Goal: Task Accomplishment & Management: Use online tool/utility

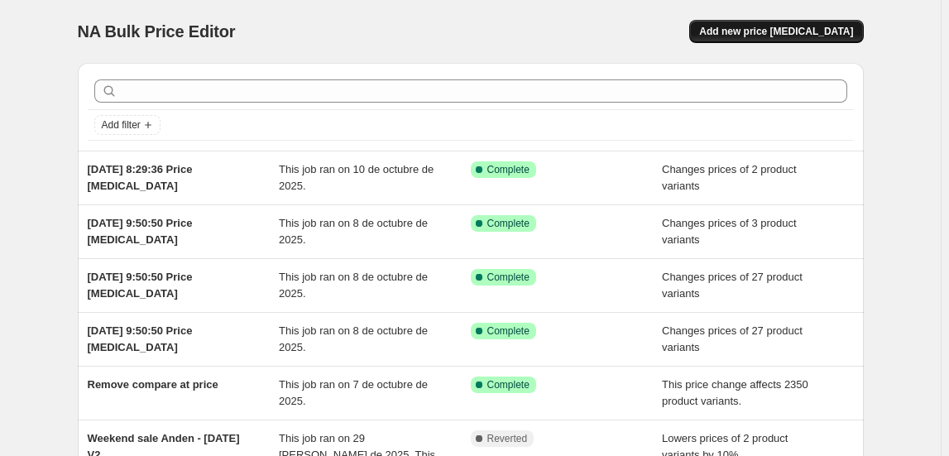
click at [778, 36] on span "Add new price [MEDICAL_DATA]" at bounding box center [776, 31] width 154 height 13
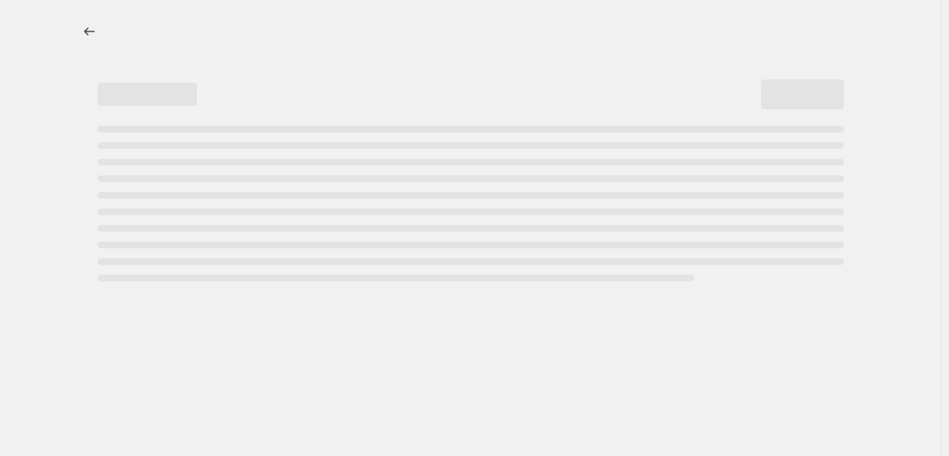
select select "percentage"
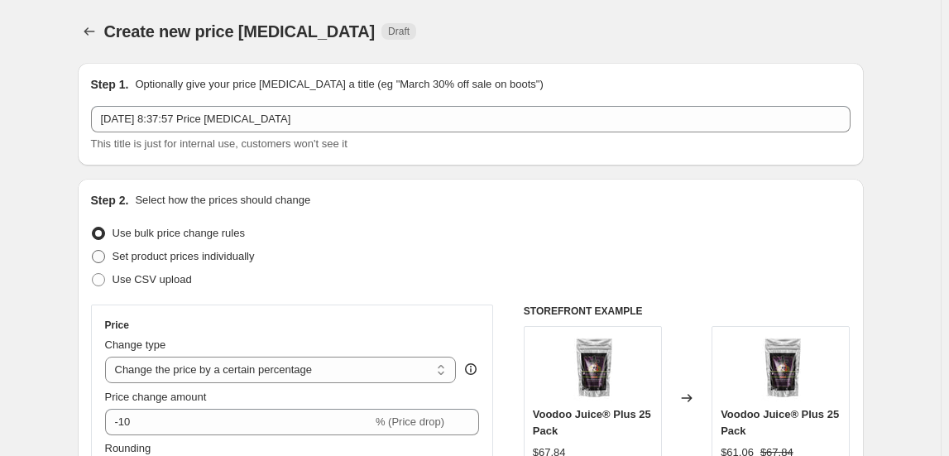
click at [211, 256] on span "Set product prices individually" at bounding box center [183, 256] width 142 height 12
click at [93, 251] on input "Set product prices individually" at bounding box center [92, 250] width 1 height 1
radio input "true"
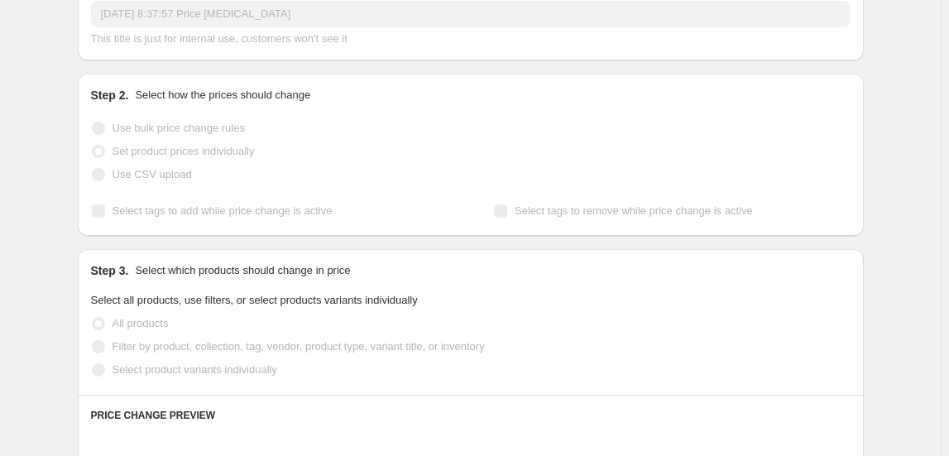
scroll to position [225, 0]
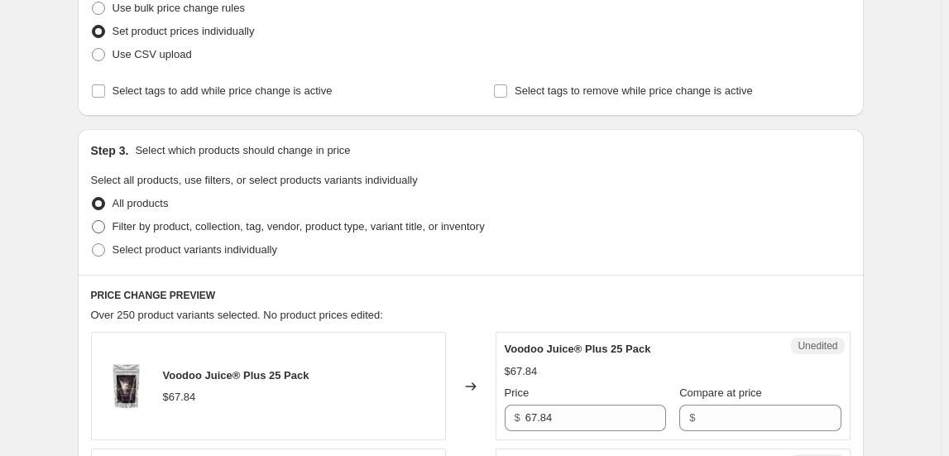
click at [184, 223] on span "Filter by product, collection, tag, vendor, product type, variant title, or inv…" at bounding box center [298, 226] width 372 height 12
click at [93, 221] on input "Filter by product, collection, tag, vendor, product type, variant title, or inv…" at bounding box center [92, 220] width 1 height 1
radio input "true"
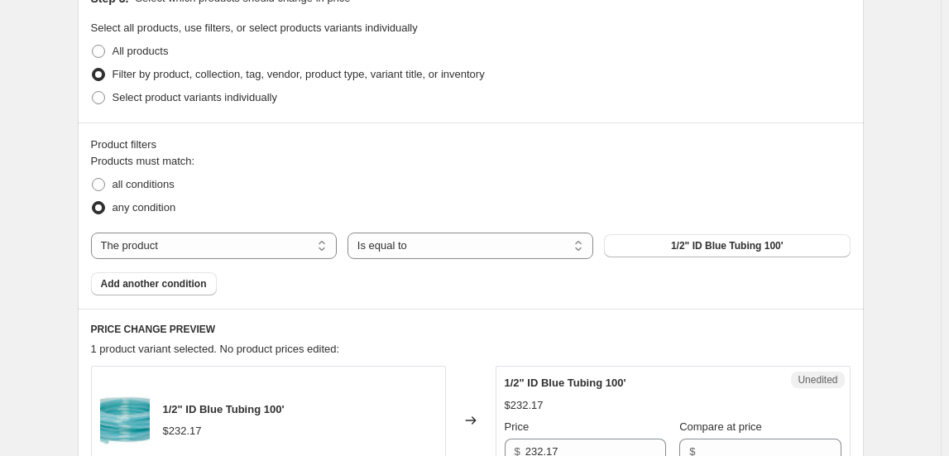
scroll to position [451, 0]
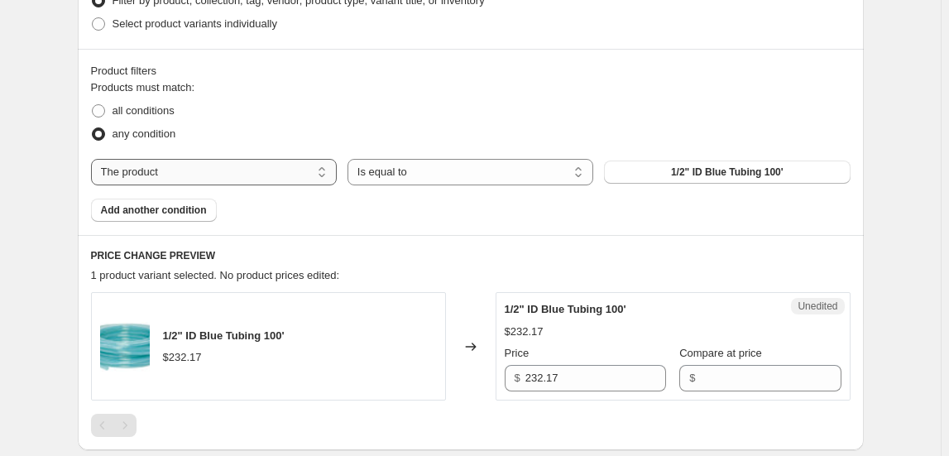
click at [336, 176] on select "The product The product's collection The product's tag The product's vendor The…" at bounding box center [214, 172] width 246 height 26
select select "collection"
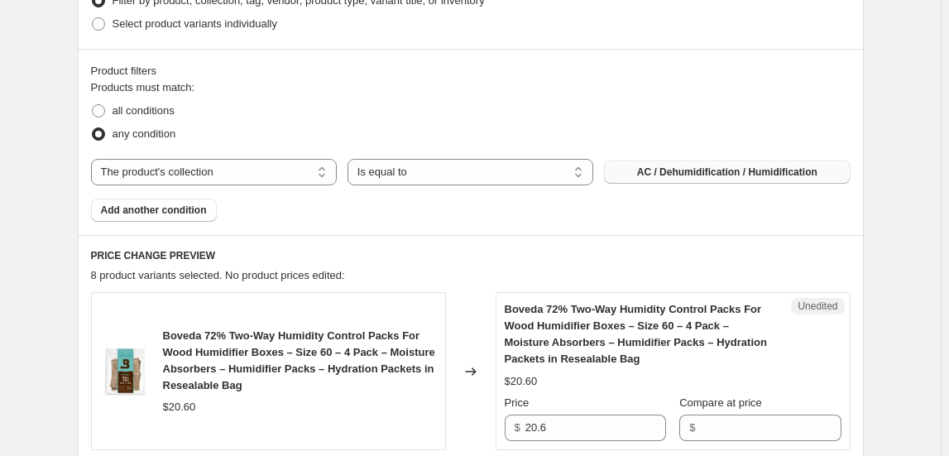
click at [747, 178] on button "AC / Dehumidification / Humidification" at bounding box center [727, 171] width 246 height 23
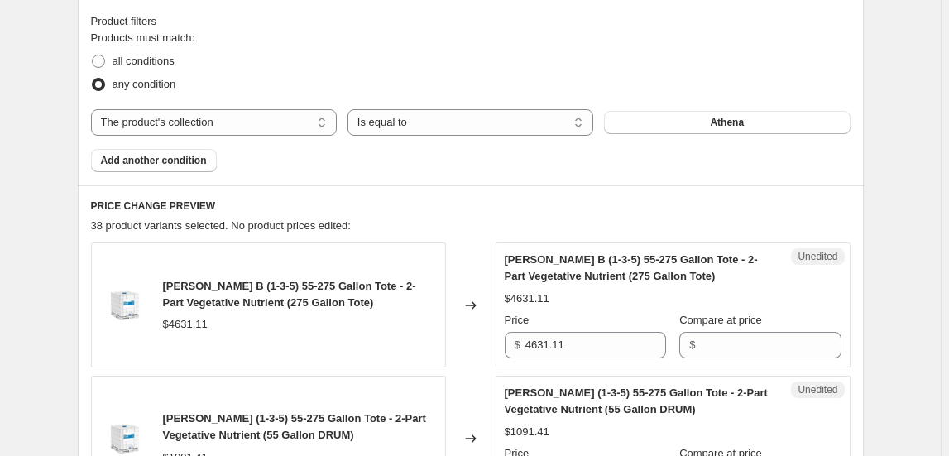
scroll to position [601, 0]
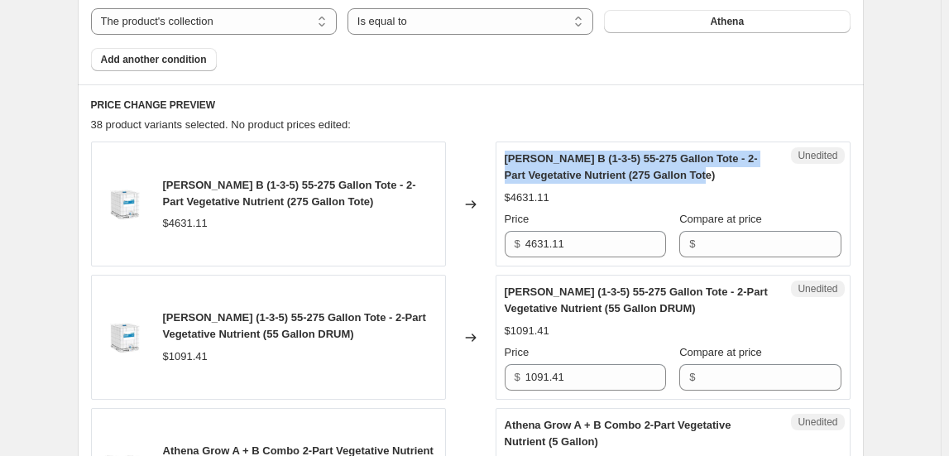
drag, startPoint x: 509, startPoint y: 160, endPoint x: 756, endPoint y: 168, distance: 246.6
click at [756, 168] on div "[PERSON_NAME] B (1-3-5) 55-275 Gallon Tote - 2-Part Vegetative Nutrient (275 Ga…" at bounding box center [640, 167] width 270 height 33
copy span "[PERSON_NAME] B (1-3-5) 55-275 Gallon Tote - 2-Part Vegetative Nutrient (275 Ga…"
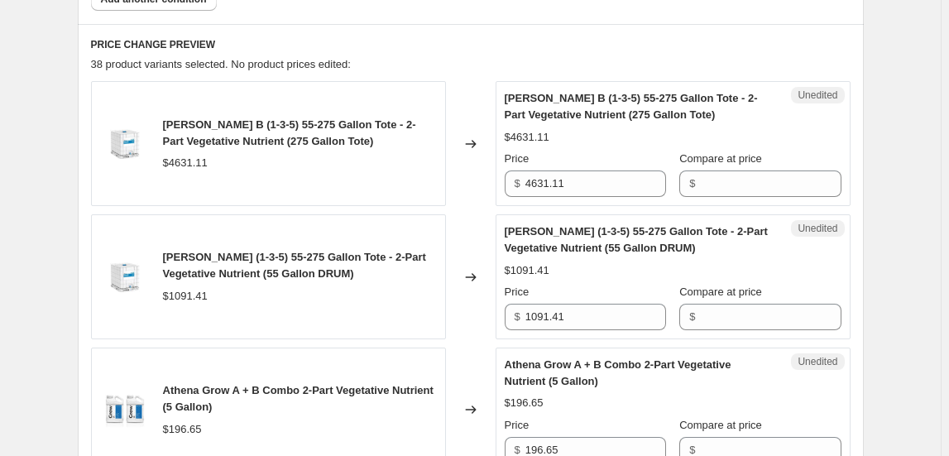
scroll to position [752, 0]
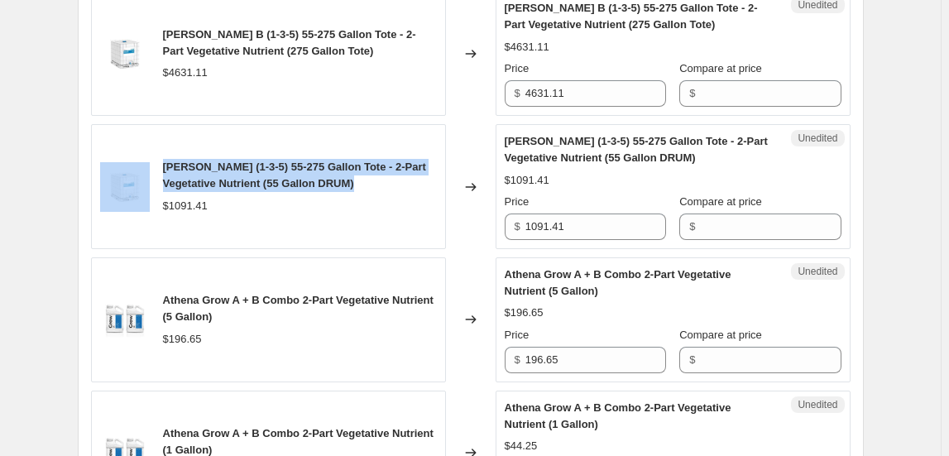
drag, startPoint x: 376, startPoint y: 187, endPoint x: 159, endPoint y: 171, distance: 217.3
click at [159, 171] on div "[PERSON_NAME] B (1-3-5) 55-275 Gallon Tote - 2-Part Vegetative Nutrient (55 Gal…" at bounding box center [268, 186] width 355 height 125
copy div "[PERSON_NAME] (1-3-5) 55-275 Gallon Tote - 2-Part Vegetative Nutrient (55 Gallo…"
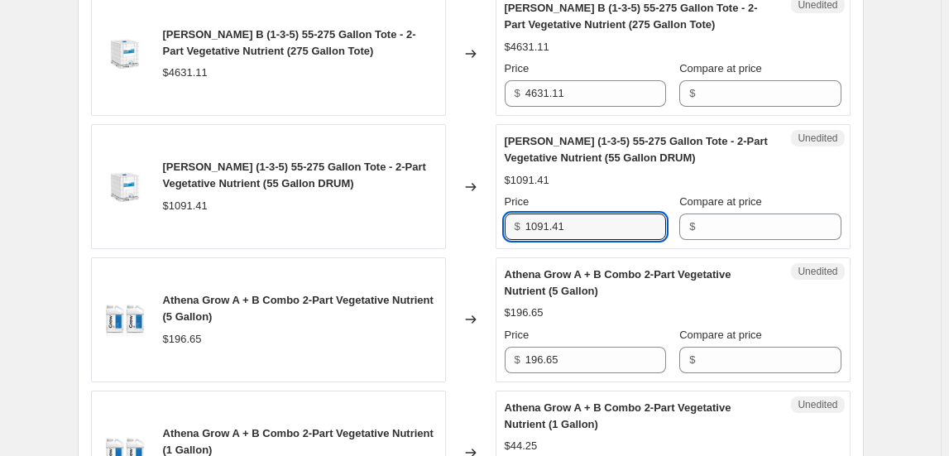
drag, startPoint x: 579, startPoint y: 224, endPoint x: 490, endPoint y: 224, distance: 89.3
click at [490, 224] on div "[PERSON_NAME] B (1-3-5) 55-275 Gallon Tote - 2-Part Vegetative Nutrient (55 Gal…" at bounding box center [470, 186] width 759 height 125
type input "1528.01"
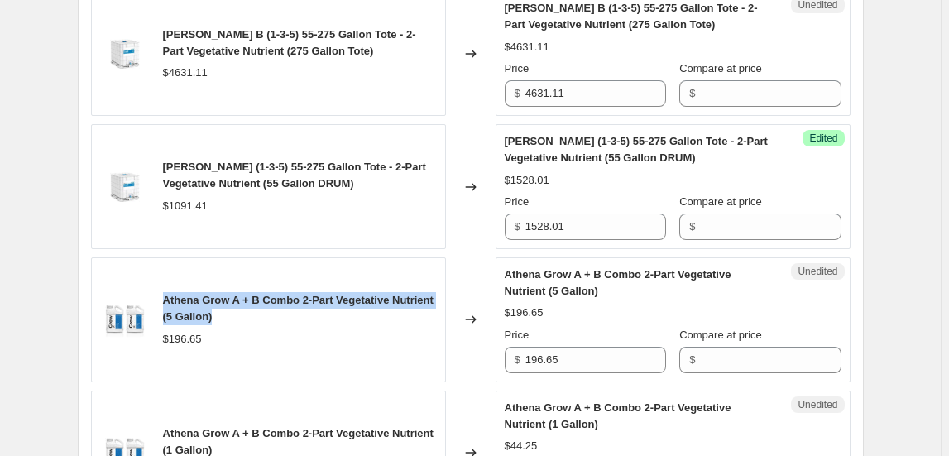
drag, startPoint x: 175, startPoint y: 298, endPoint x: 278, endPoint y: 309, distance: 103.2
click at [278, 309] on div "Athena Grow A + B Combo 2-Part Vegetative Nutrient (5 Gallon)" at bounding box center [300, 308] width 274 height 33
copy span "Athena Grow A + B Combo 2-Part Vegetative Nutrient (5 Gallon)"
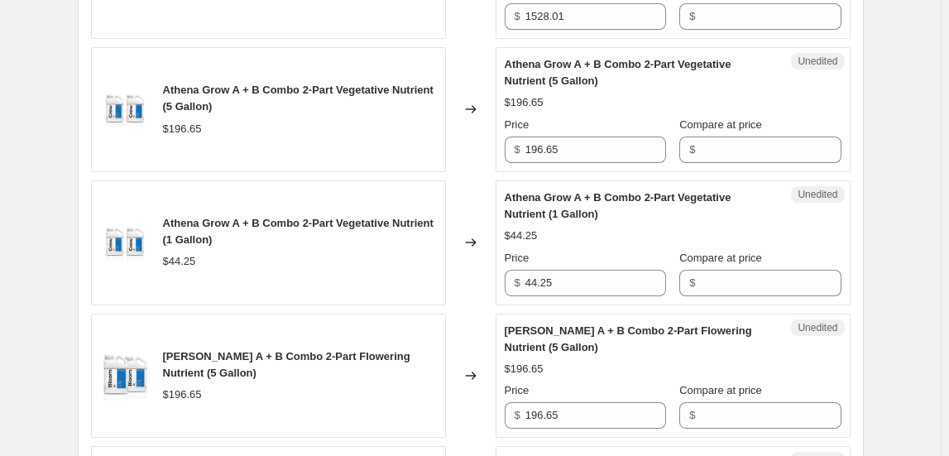
scroll to position [902, 0]
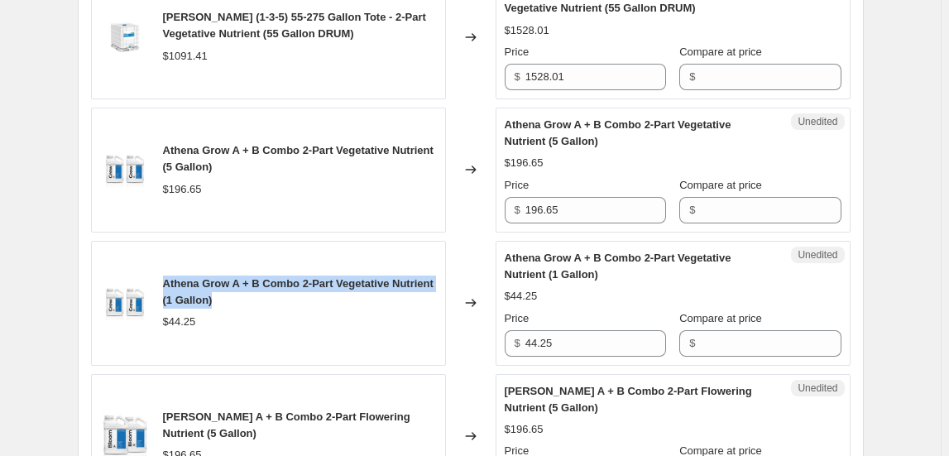
drag, startPoint x: 262, startPoint y: 298, endPoint x: 167, endPoint y: 280, distance: 96.7
click at [167, 280] on div "Athena Grow A + B Combo 2-Part Vegetative Nutrient (1 Gallon)" at bounding box center [300, 291] width 274 height 33
copy span "Athena Grow A + B Combo 2-Part Vegetative Nutrient (1 Gallon)"
click at [402, 295] on div "Athena Grow A + B Combo 2-Part Vegetative Nutrient (1 Gallon)" at bounding box center [300, 291] width 274 height 33
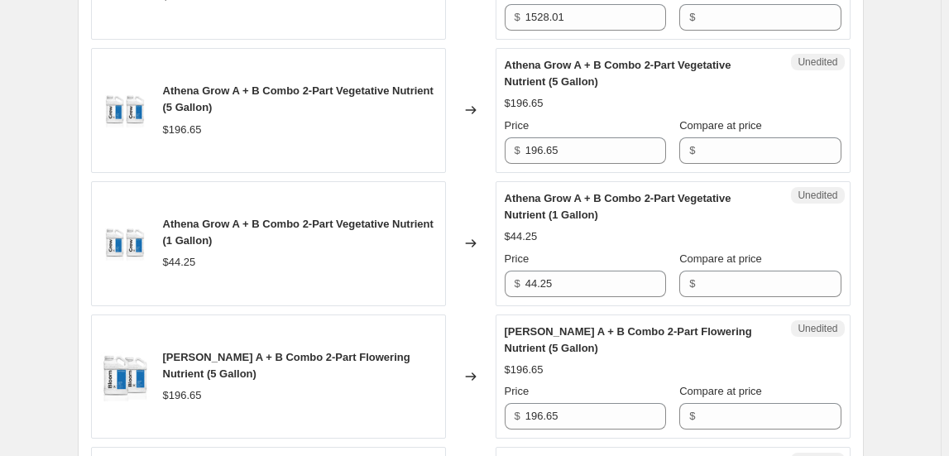
scroll to position [1127, 0]
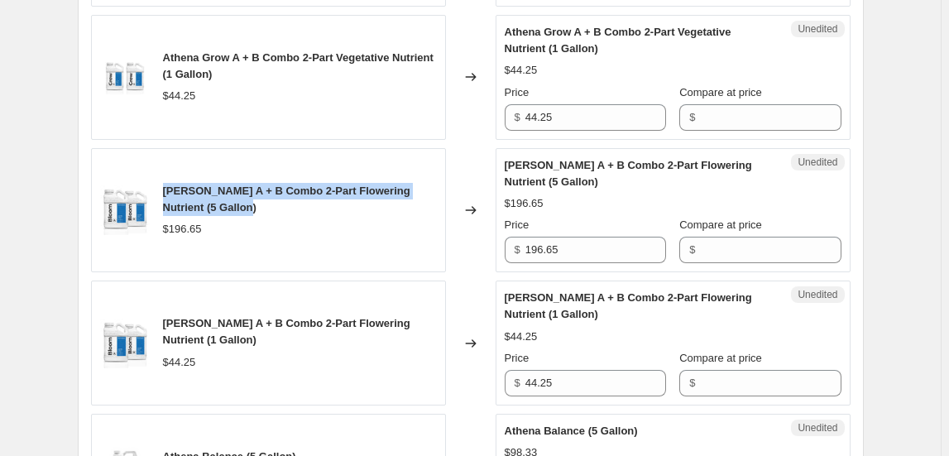
drag, startPoint x: 253, startPoint y: 204, endPoint x: 168, endPoint y: 174, distance: 90.5
click at [168, 174] on div "[PERSON_NAME] A + B Combo 2-Part Flowering Nutrient (5 Gallon) $196.65" at bounding box center [268, 210] width 355 height 125
copy span "[PERSON_NAME] A + B Combo 2-Part Flowering Nutrient (5 Gallon)"
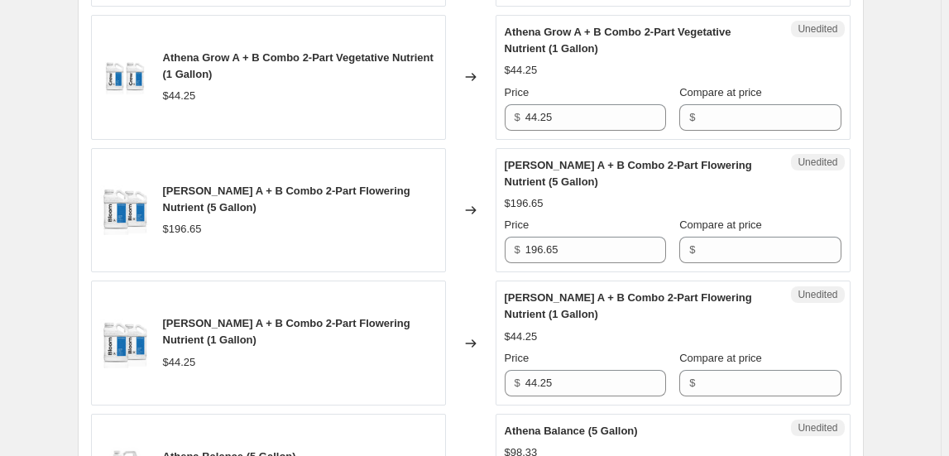
click at [377, 337] on div "[PERSON_NAME] A + B Combo 2-Part Flowering Nutrient (1 Gallon)" at bounding box center [300, 331] width 274 height 33
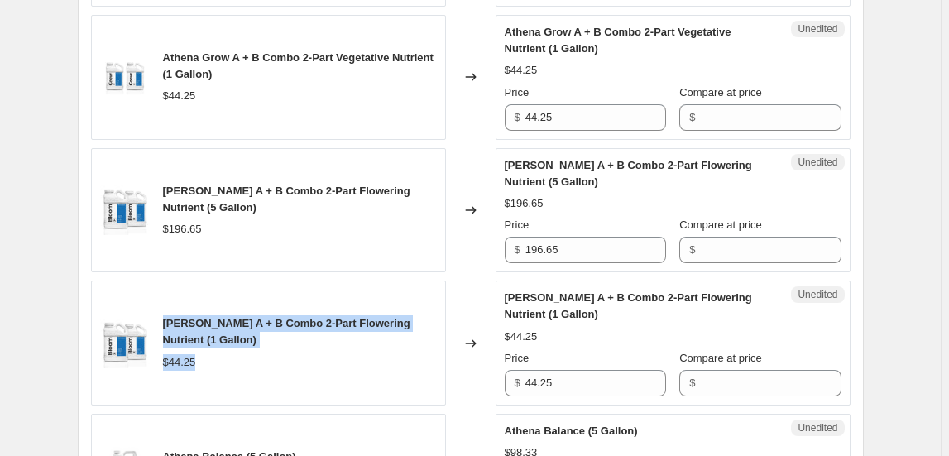
drag, startPoint x: 266, startPoint y: 333, endPoint x: 165, endPoint y: 311, distance: 103.3
click at [165, 315] on div "[PERSON_NAME] A + B Combo 2-Part Flowering Nutrient (1 Gallon) $44.25" at bounding box center [300, 342] width 274 height 55
click at [298, 334] on div "[PERSON_NAME] A + B Combo 2-Part Flowering Nutrient (1 Gallon)" at bounding box center [300, 331] width 274 height 33
drag, startPoint x: 272, startPoint y: 335, endPoint x: 166, endPoint y: 320, distance: 106.9
click at [166, 320] on div "[PERSON_NAME] A + B Combo 2-Part Flowering Nutrient (1 Gallon)" at bounding box center [300, 331] width 274 height 33
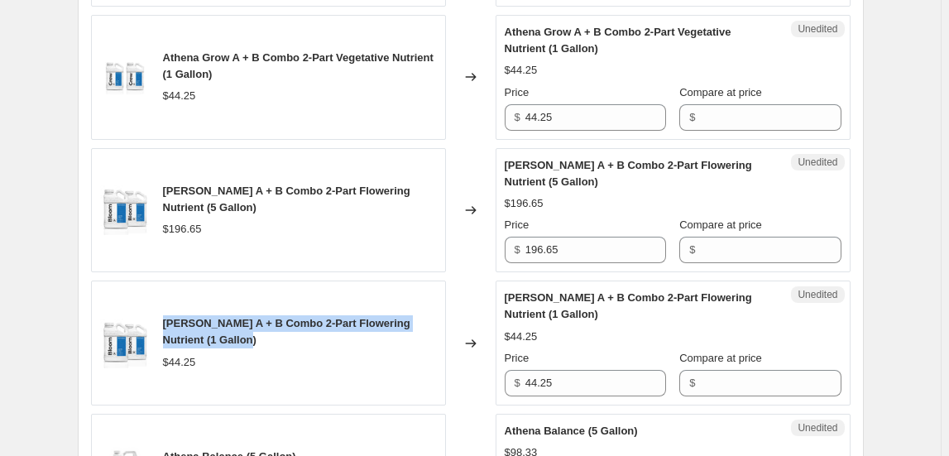
copy span "[PERSON_NAME] A + B Combo 2-Part Flowering Nutrient (1 Gallon)"
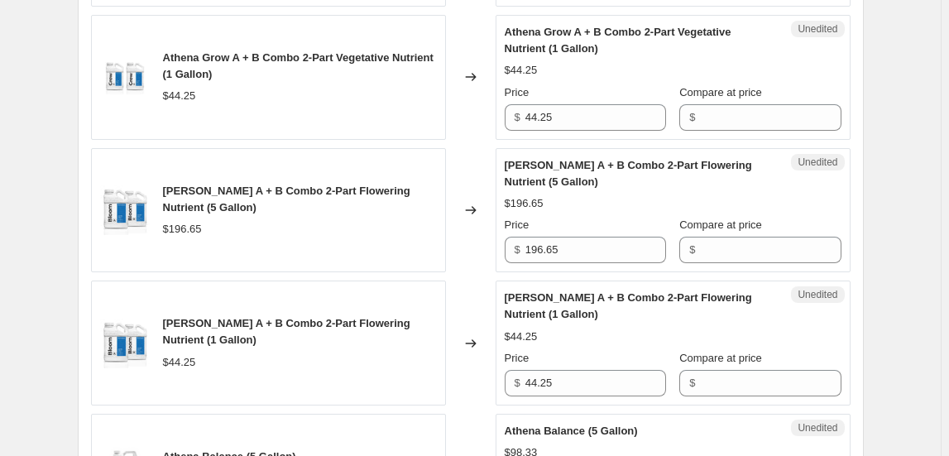
drag, startPoint x: 366, startPoint y: 380, endPoint x: 372, endPoint y: 372, distance: 10.0
click at [371, 374] on div "[PERSON_NAME] A + B Combo 2-Part Flowering Nutrient (1 Gallon) $44.25" at bounding box center [268, 342] width 355 height 125
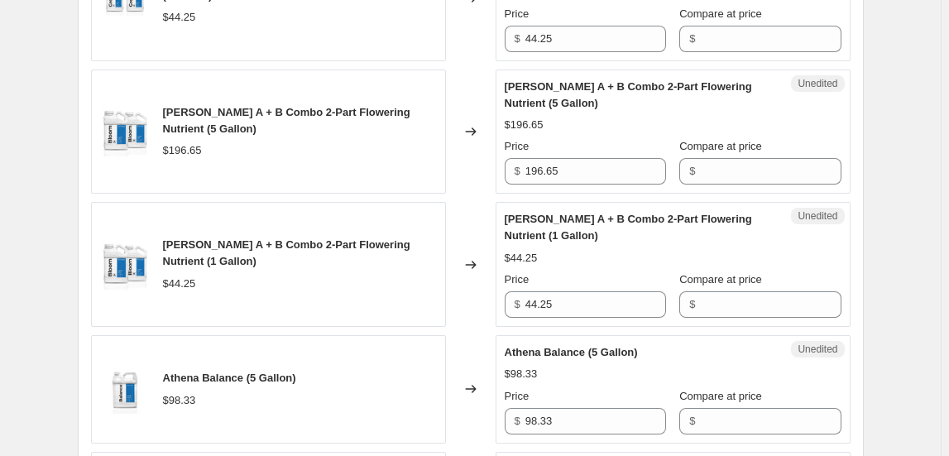
scroll to position [1353, 0]
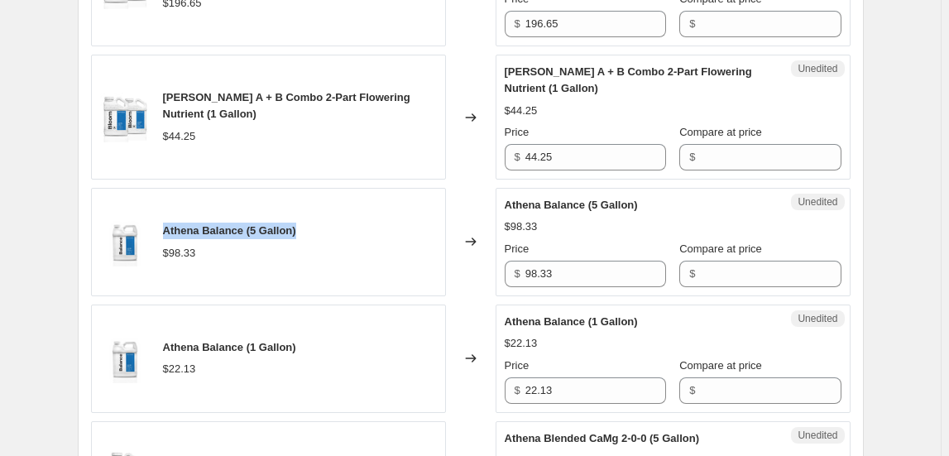
drag, startPoint x: 309, startPoint y: 232, endPoint x: 163, endPoint y: 232, distance: 146.4
click at [163, 232] on div "Athena Balance (5 Gallon) $98.33" at bounding box center [268, 242] width 355 height 108
copy span "Athena Balance (5 Gallon)"
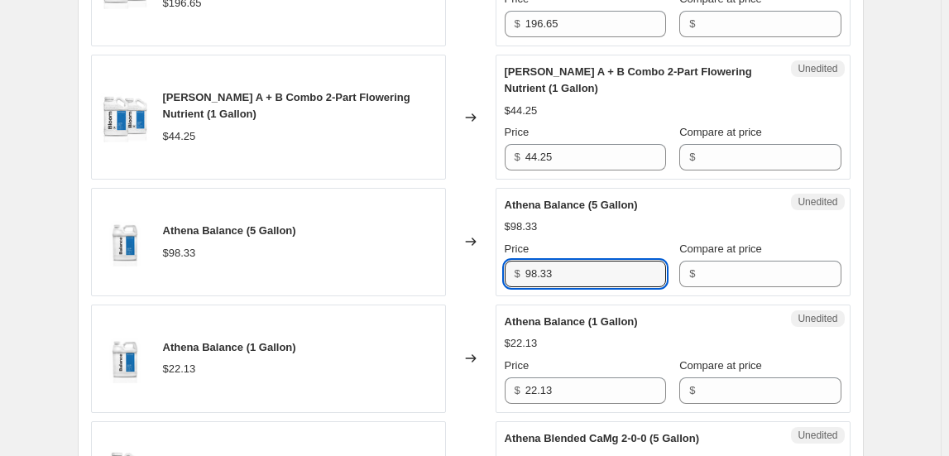
click at [438, 269] on div "Athena Balance (5 Gallon) $98.33 Changed to Unedited Athena Balance (5 Gallon) …" at bounding box center [470, 242] width 759 height 108
type input "196"
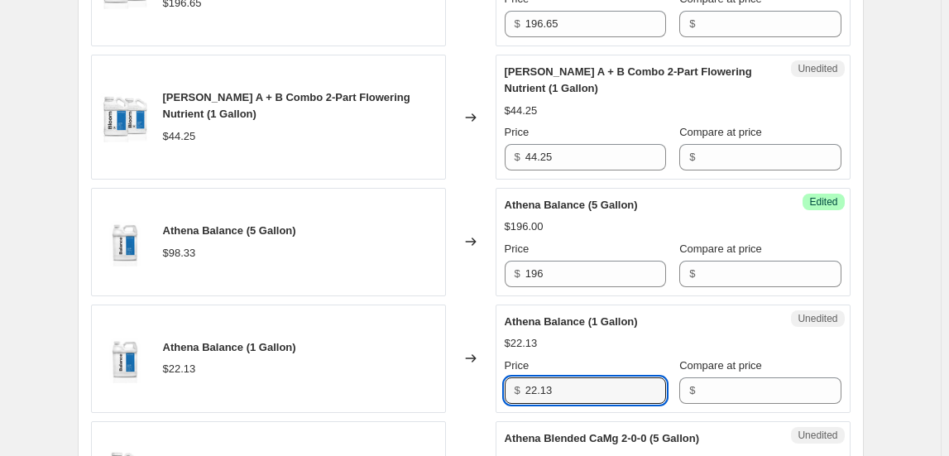
drag, startPoint x: 578, startPoint y: 381, endPoint x: 471, endPoint y: 382, distance: 106.7
click at [471, 382] on div "Athena Balance (1 Gallon) $22.13 Changed to Unedited Athena Balance (1 Gallon) …" at bounding box center [470, 358] width 759 height 108
type input "44.1"
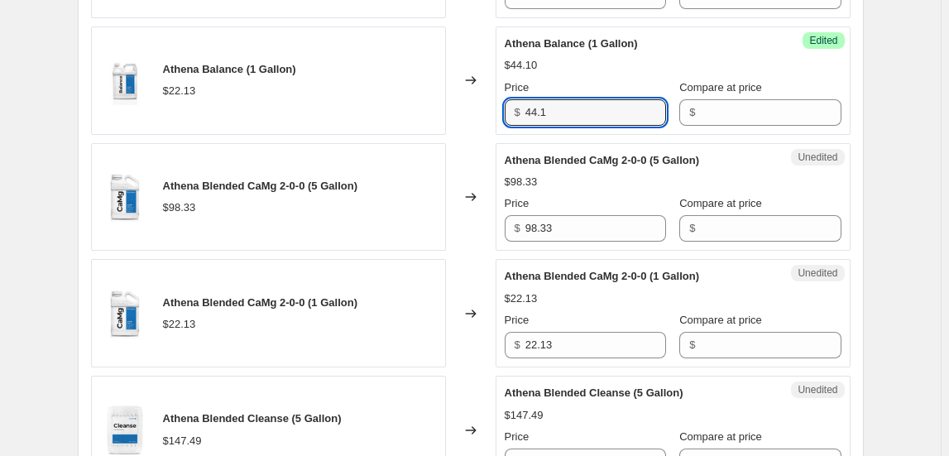
scroll to position [1654, 0]
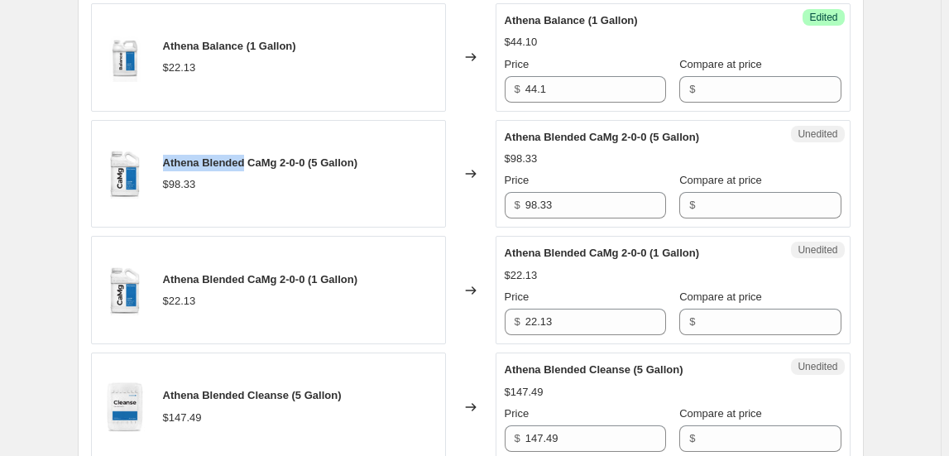
drag, startPoint x: 169, startPoint y: 155, endPoint x: 247, endPoint y: 157, distance: 78.6
click at [247, 157] on span "Athena Blended CaMg 2-0-0 (5 Gallon)" at bounding box center [260, 162] width 194 height 12
copy span "Athena Blended"
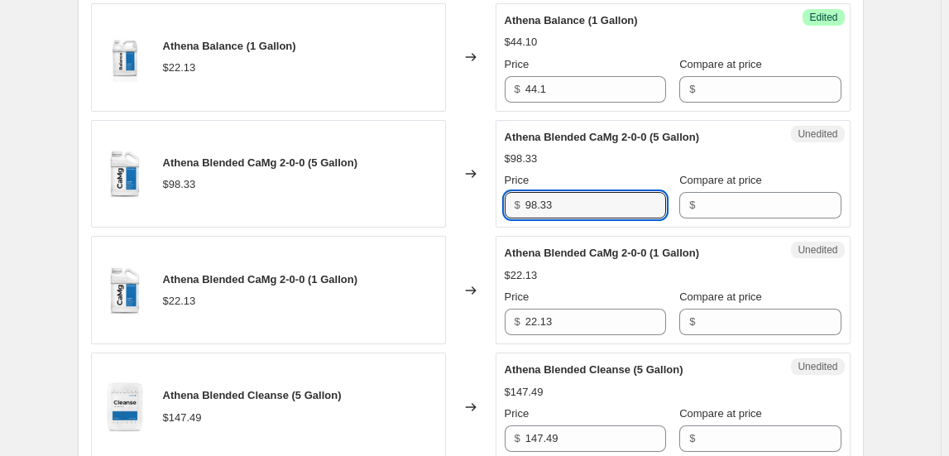
drag, startPoint x: 567, startPoint y: 201, endPoint x: 519, endPoint y: 195, distance: 48.3
click at [519, 195] on div "$ 98.33" at bounding box center [585, 205] width 161 height 26
type input "196"
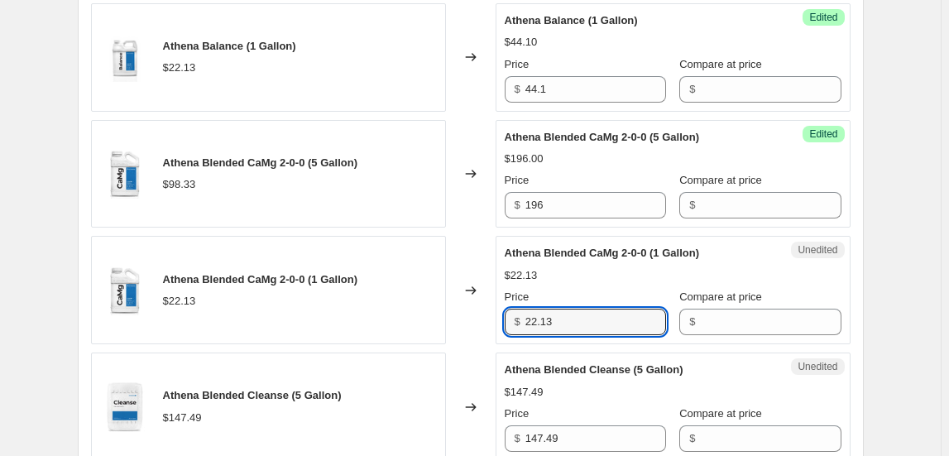
drag, startPoint x: 567, startPoint y: 318, endPoint x: 509, endPoint y: 312, distance: 58.2
click at [509, 312] on div "$ 22.13" at bounding box center [585, 322] width 161 height 26
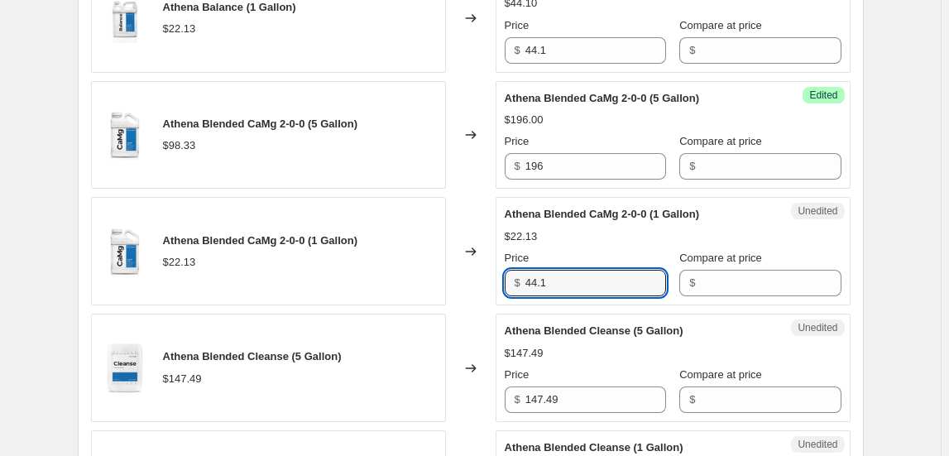
scroll to position [1729, 0]
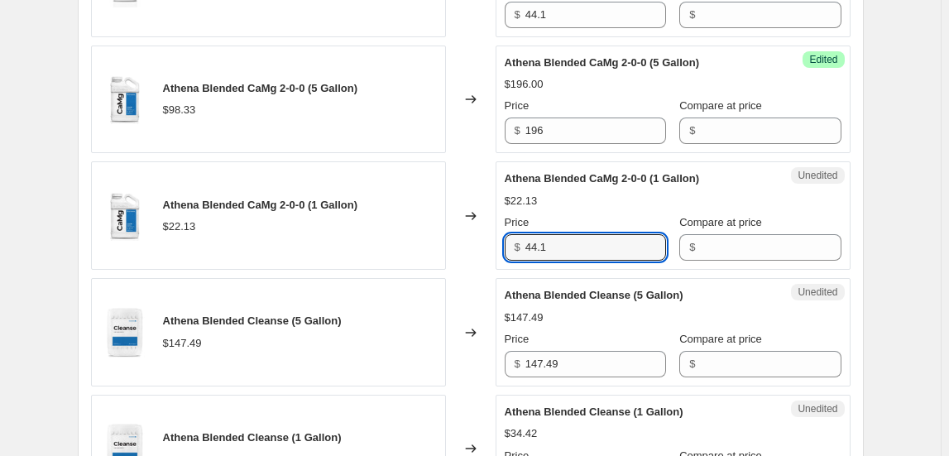
type input "44.1"
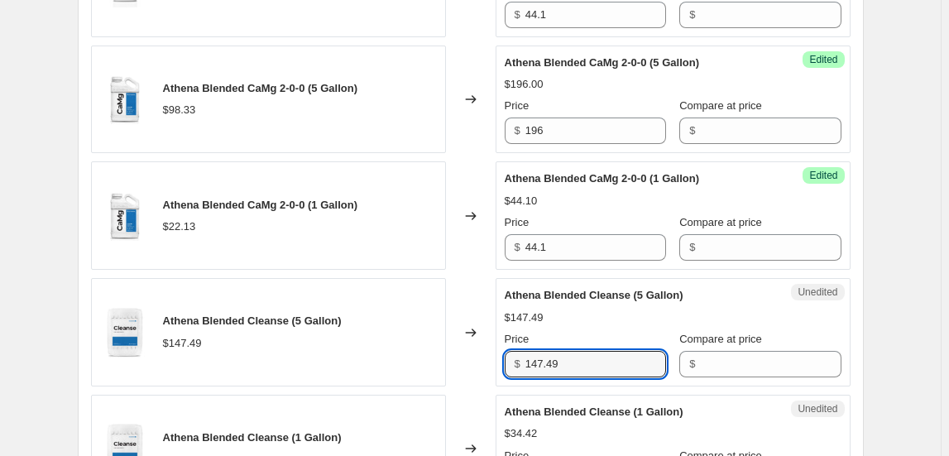
drag, startPoint x: 567, startPoint y: 353, endPoint x: 475, endPoint y: 352, distance: 91.8
click at [475, 352] on div "Athena Blended Cleanse (5 Gallon) $147.49 Changed to Unedited Athena Blended Cl…" at bounding box center [470, 332] width 759 height 108
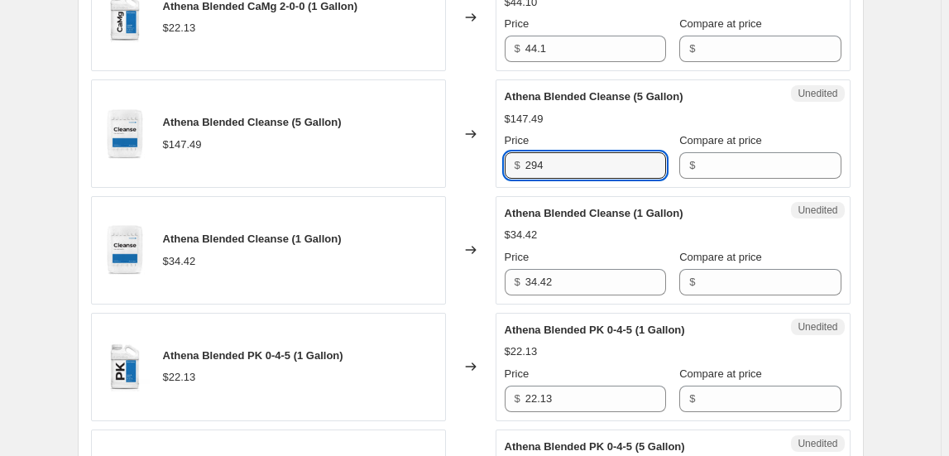
scroll to position [1954, 0]
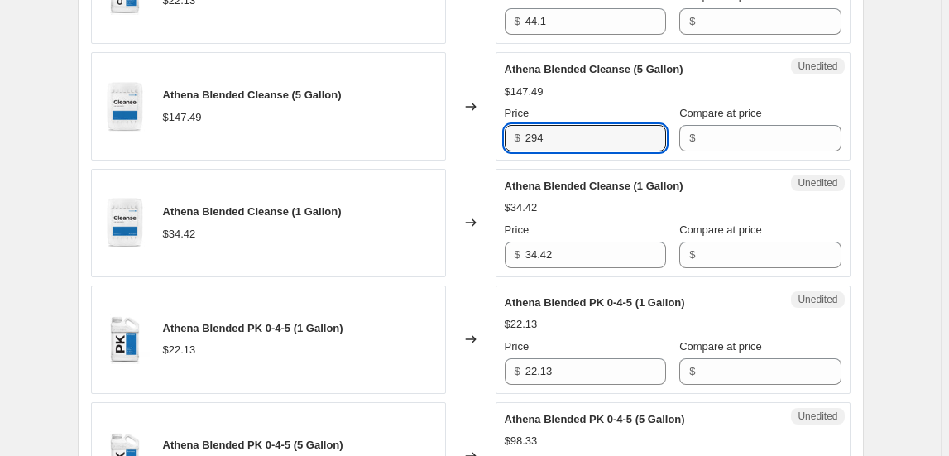
type input "294"
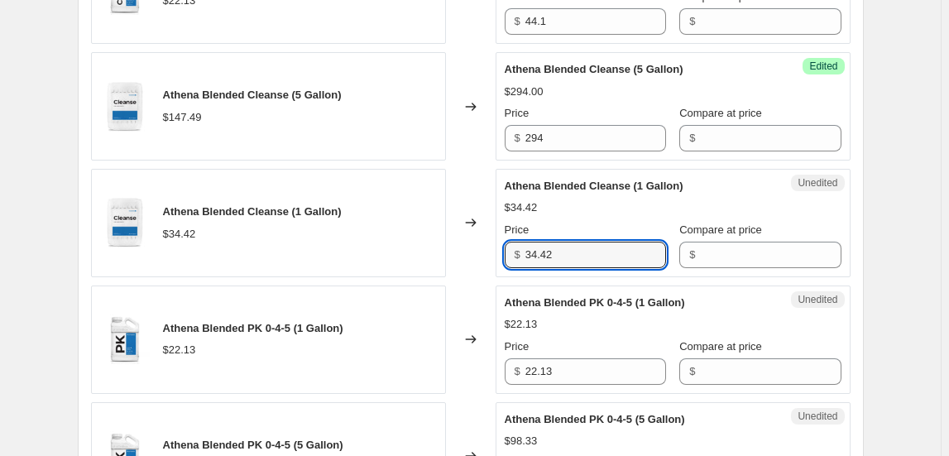
drag, startPoint x: 581, startPoint y: 243, endPoint x: 478, endPoint y: 249, distance: 103.5
click at [478, 247] on div "Athena Blended Cleanse (1 Gallon) $34.42 Changed to Unedited Athena Blended Cle…" at bounding box center [470, 223] width 759 height 108
type input "68.6"
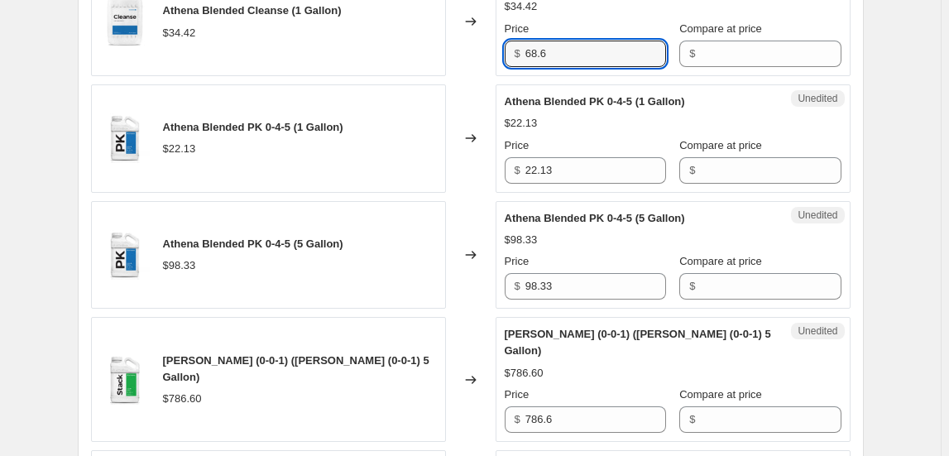
scroll to position [2180, 0]
